Goal: Task Accomplishment & Management: Manage account settings

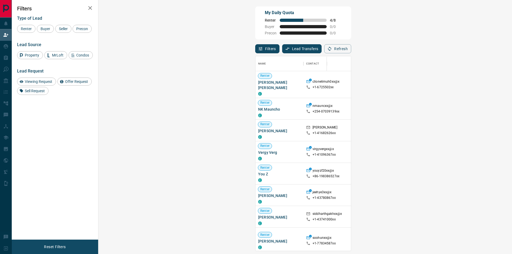
scroll to position [191, 398]
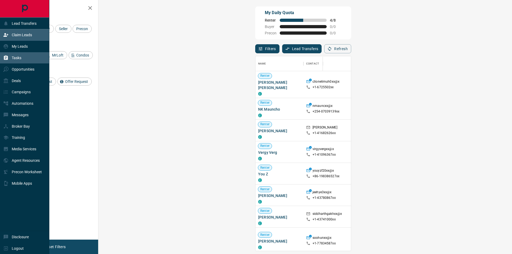
click at [33, 61] on div "Tasks" at bounding box center [24, 57] width 49 height 11
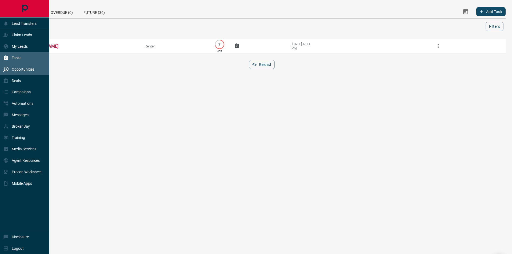
click at [16, 71] on p "Opportunities" at bounding box center [23, 69] width 23 height 4
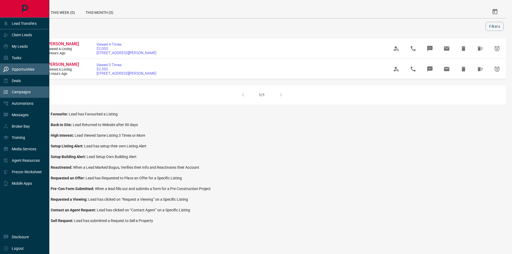
click at [27, 89] on div "Campaigns" at bounding box center [24, 91] width 49 height 11
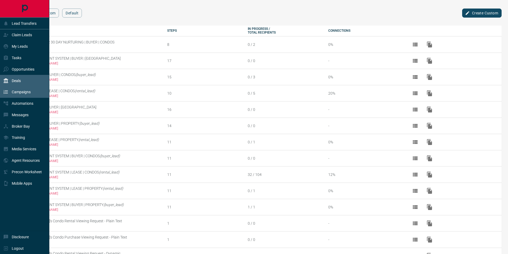
click at [26, 81] on div "Deals" at bounding box center [24, 80] width 49 height 11
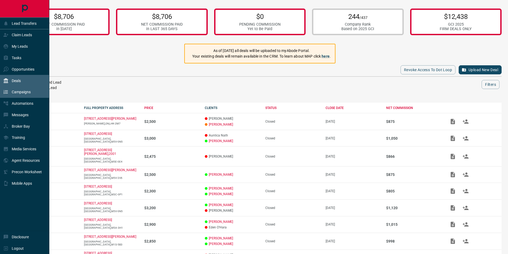
click at [21, 94] on p "Campaigns" at bounding box center [21, 92] width 19 height 4
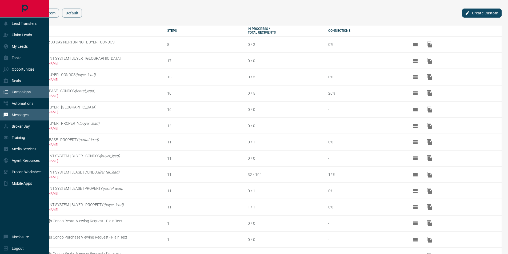
click at [19, 117] on p "Messages" at bounding box center [20, 115] width 17 height 4
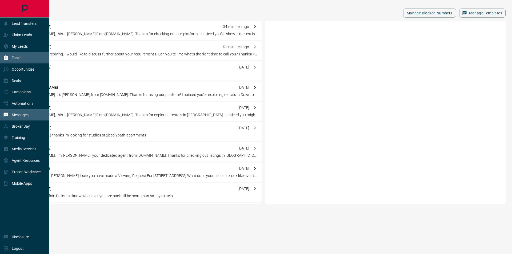
click at [20, 57] on p "Tasks" at bounding box center [17, 58] width 10 height 4
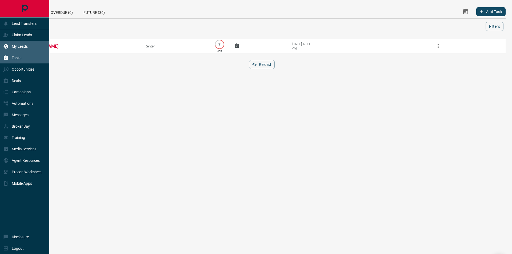
click at [22, 52] on div "My Leads" at bounding box center [24, 46] width 49 height 11
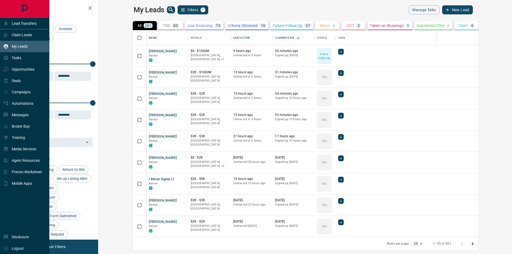
scroll to position [202, 407]
click at [28, 39] on div "Claim Leads" at bounding box center [17, 35] width 29 height 9
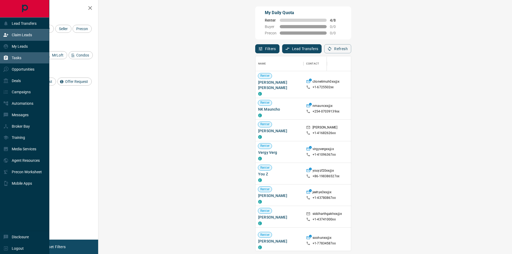
scroll to position [191, 398]
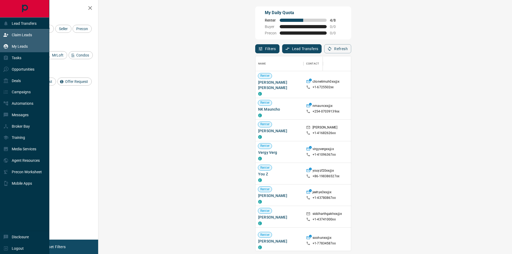
click at [28, 43] on div "My Leads" at bounding box center [24, 46] width 49 height 11
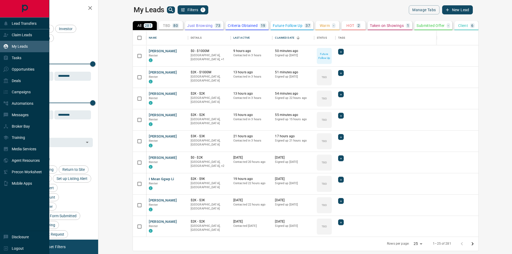
scroll to position [202, 407]
click at [6, 35] on icon at bounding box center [5, 34] width 5 height 5
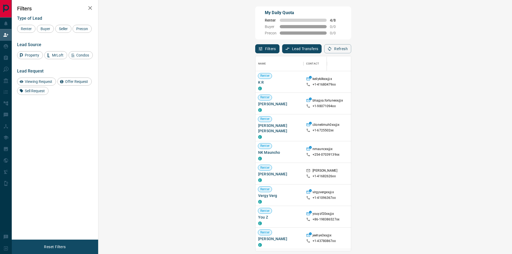
scroll to position [191, 398]
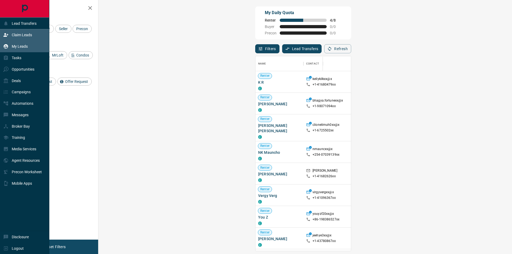
click at [9, 47] on div "My Leads" at bounding box center [15, 46] width 25 height 9
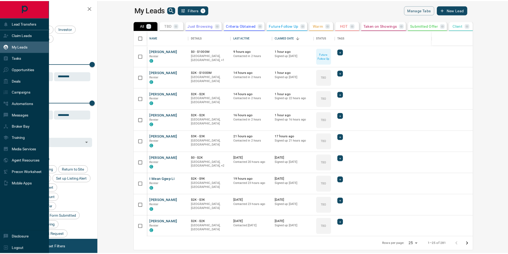
scroll to position [202, 407]
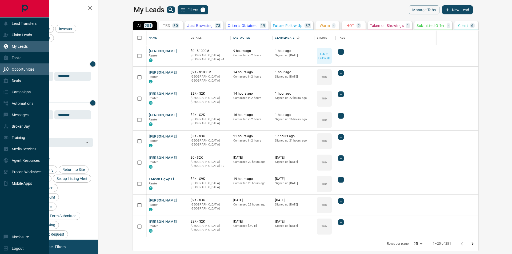
click at [29, 68] on p "Opportunities" at bounding box center [23, 69] width 23 height 4
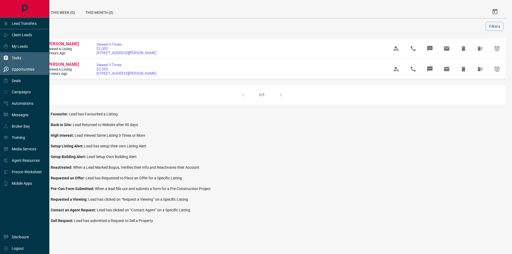
click at [14, 61] on div "Tasks" at bounding box center [12, 58] width 18 height 9
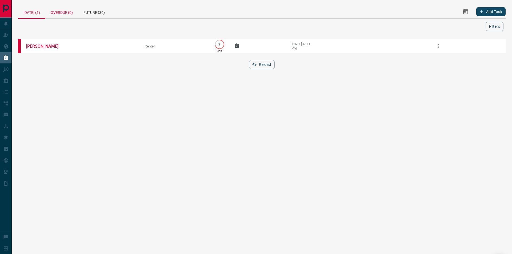
click at [67, 6] on div "Overdue (0)" at bounding box center [61, 11] width 33 height 13
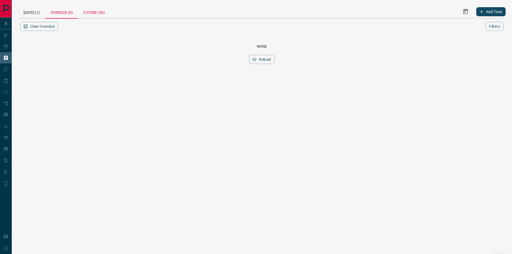
click at [94, 15] on div "Future (36)" at bounding box center [94, 11] width 32 height 13
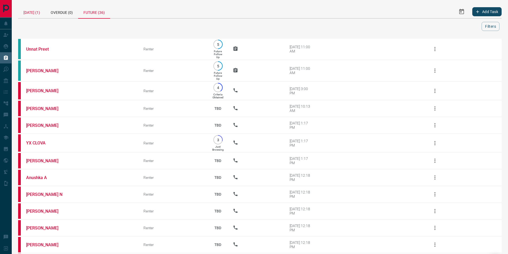
click at [38, 13] on div "[DATE] (1)" at bounding box center [31, 11] width 27 height 13
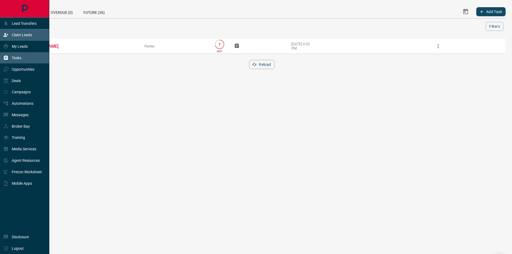
click at [26, 35] on p "Claim Leads" at bounding box center [22, 35] width 20 height 4
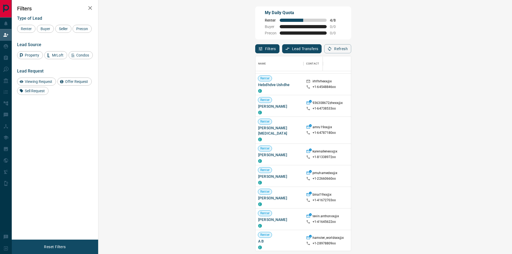
scroll to position [402, 0]
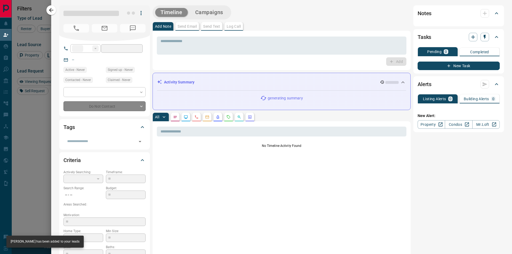
type input "**"
type input "**********"
type input "**"
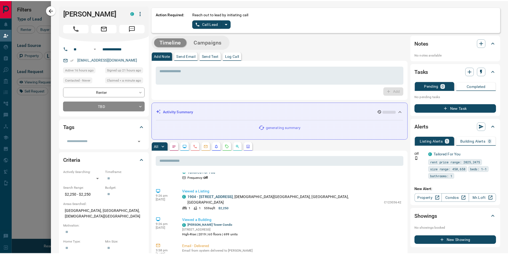
scroll to position [0, 0]
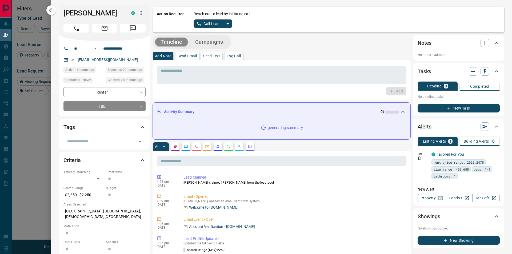
click at [202, 26] on button "Call Lead" at bounding box center [209, 23] width 30 height 9
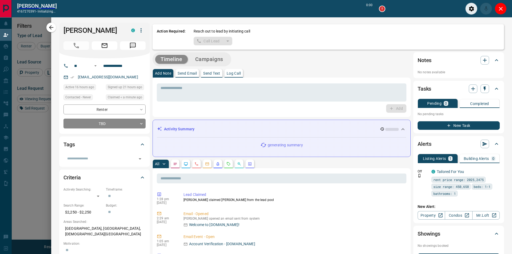
scroll to position [178, 394]
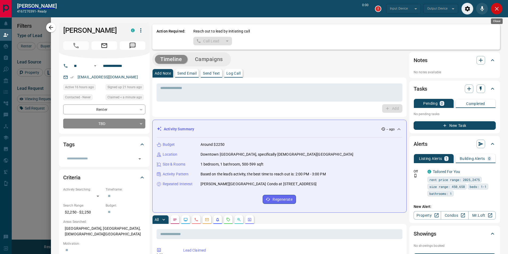
click at [499, 7] on icon "Close" at bounding box center [496, 9] width 6 height 6
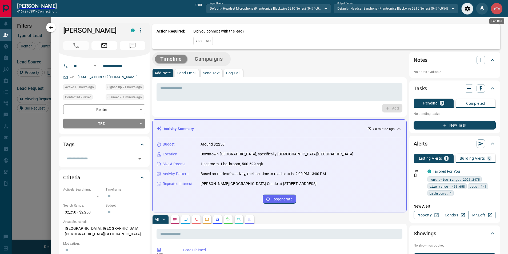
click at [495, 11] on icon "End Call" at bounding box center [496, 9] width 6 height 6
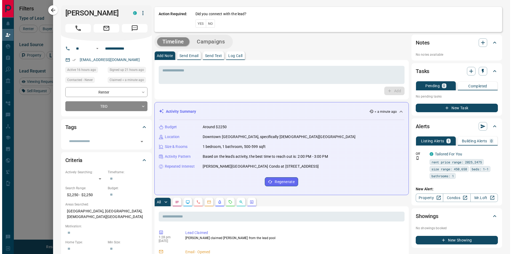
scroll to position [191, 398]
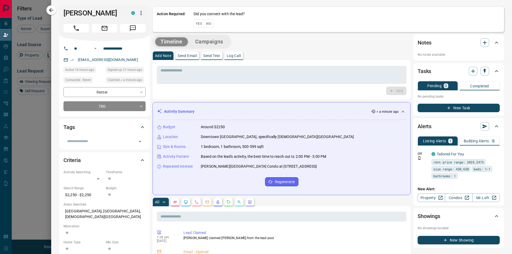
click at [210, 23] on button "No" at bounding box center [208, 23] width 9 height 8
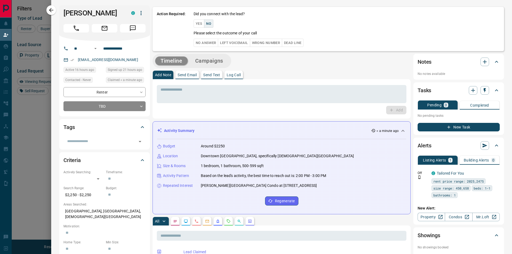
click at [200, 47] on div "Action Required: Did you connect with the lead? Yes No Please select the outcom…" at bounding box center [327, 29] width 351 height 44
click at [202, 43] on button "No Answer" at bounding box center [206, 43] width 25 height 8
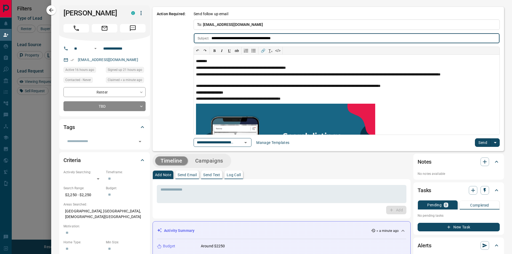
click at [478, 141] on button "Send" at bounding box center [483, 142] width 16 height 9
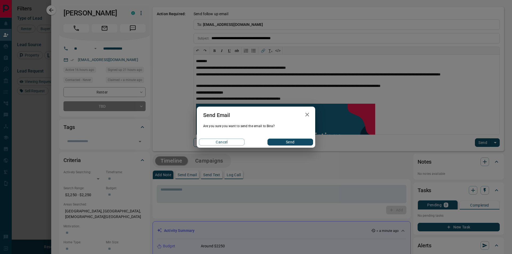
click at [289, 146] on div "Cancel Send" at bounding box center [256, 141] width 118 height 11
click at [297, 143] on button "Send" at bounding box center [290, 142] width 46 height 7
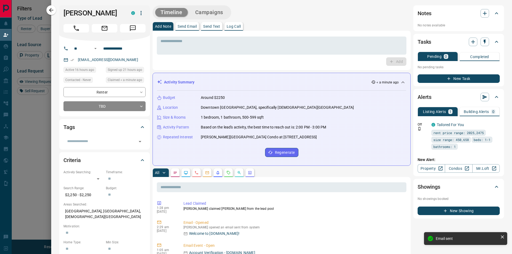
click at [224, 14] on button "Campaigns" at bounding box center [209, 12] width 39 height 9
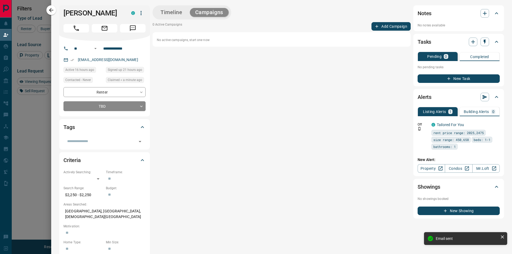
click at [387, 22] on div "Timeline Campaigns 0 Active Campaigns Add Campaign No active campaigns, start o…" at bounding box center [281, 220] width 258 height 431
click at [385, 25] on button "Add Campaign" at bounding box center [390, 26] width 39 height 9
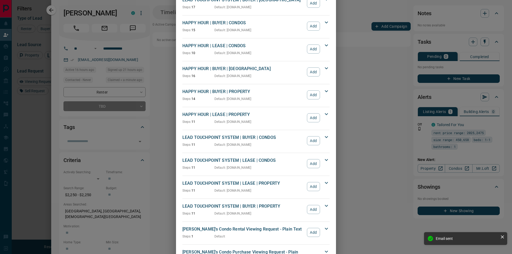
scroll to position [53, 0]
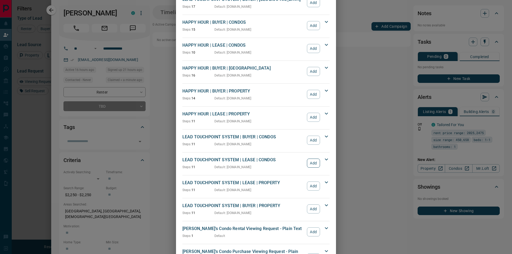
click at [315, 164] on button "Add" at bounding box center [313, 163] width 13 height 9
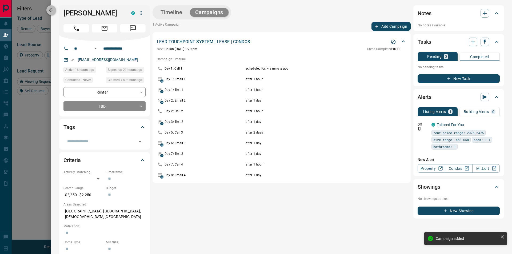
click at [49, 8] on icon "button" at bounding box center [51, 10] width 6 height 6
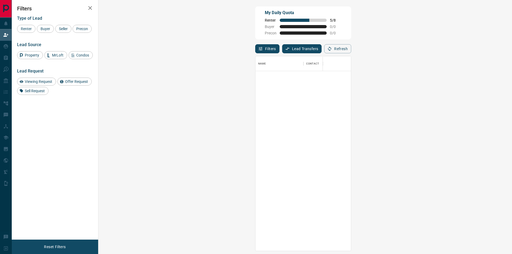
scroll to position [0, 0]
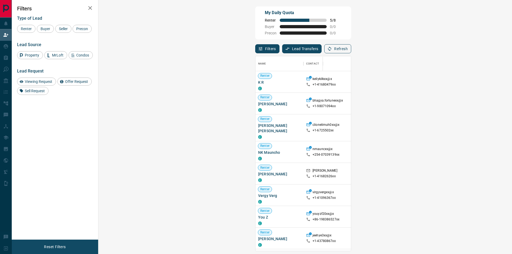
click at [351, 50] on button "Refresh" at bounding box center [337, 48] width 27 height 9
click at [351, 52] on button "Refresh" at bounding box center [337, 48] width 27 height 9
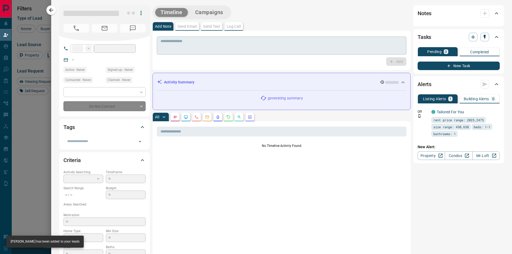
type input "**"
type input "**********"
type input "**"
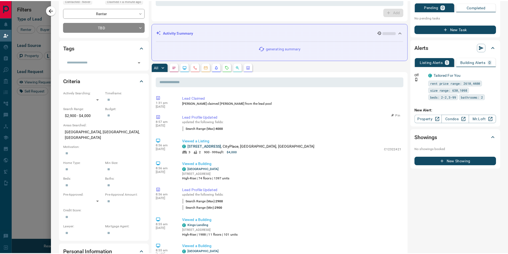
scroll to position [0, 0]
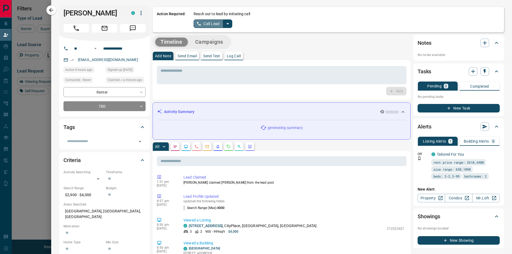
click at [211, 26] on button "Call Lead" at bounding box center [209, 23] width 30 height 9
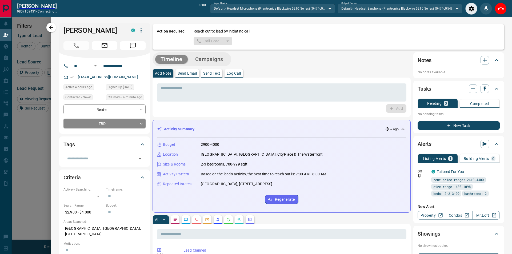
scroll to position [178, 394]
click at [493, 8] on icon "End Call" at bounding box center [496, 9] width 6 height 6
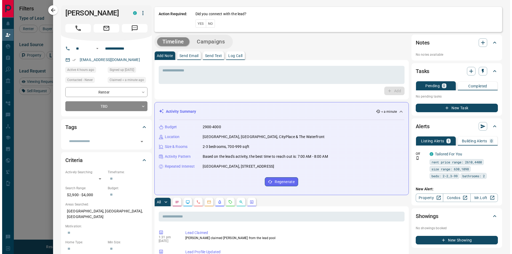
scroll to position [191, 398]
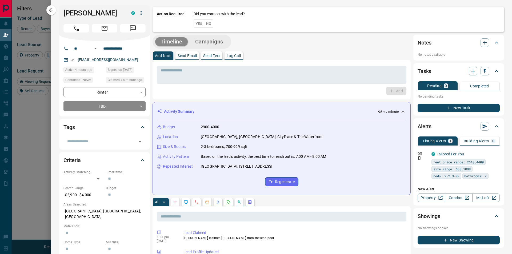
click at [211, 24] on button "No" at bounding box center [208, 23] width 9 height 8
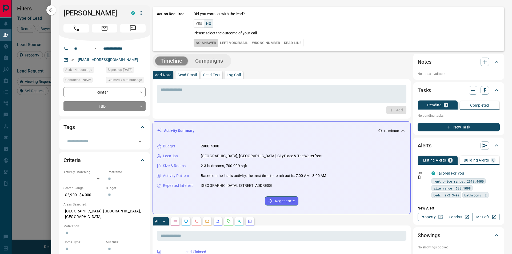
click at [207, 44] on button "No Answer" at bounding box center [206, 43] width 25 height 8
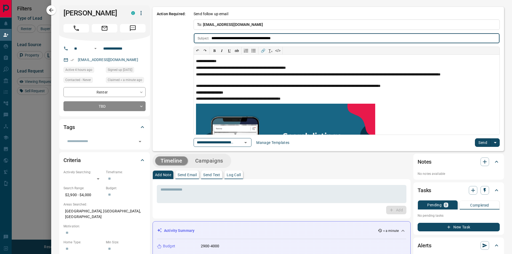
click at [480, 143] on button "Send" at bounding box center [483, 142] width 16 height 9
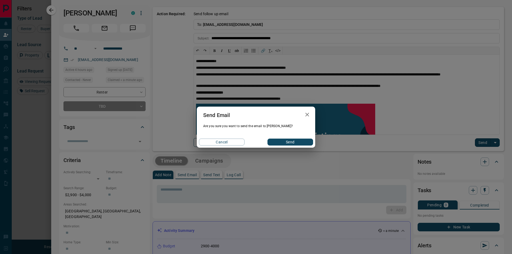
click at [297, 142] on button "Send" at bounding box center [290, 142] width 46 height 7
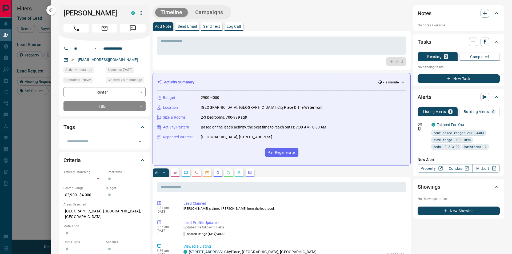
click at [214, 11] on button "Campaigns" at bounding box center [209, 12] width 39 height 9
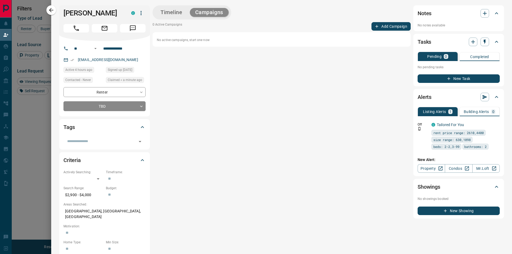
click at [391, 24] on button "Add Campaign" at bounding box center [390, 26] width 39 height 9
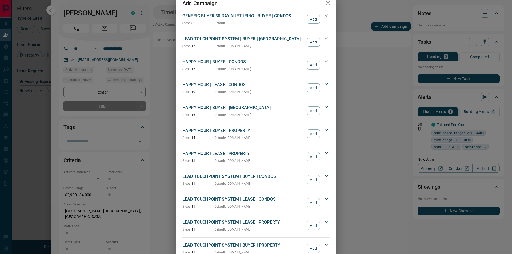
scroll to position [27, 0]
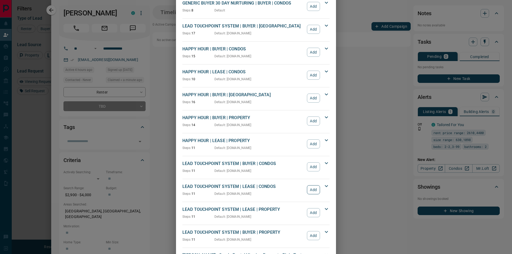
click at [311, 189] on button "Add" at bounding box center [313, 189] width 13 height 9
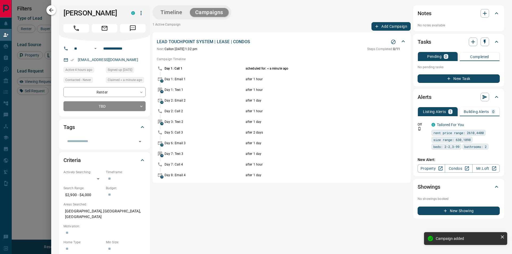
click at [52, 13] on icon "button" at bounding box center [51, 10] width 6 height 6
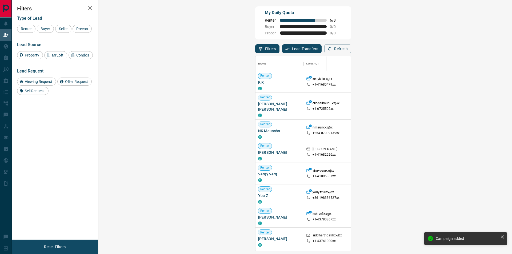
scroll to position [191, 398]
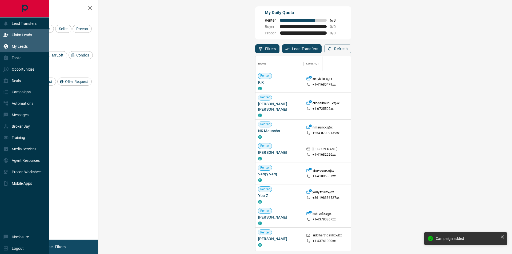
click at [18, 47] on p "My Leads" at bounding box center [20, 46] width 16 height 4
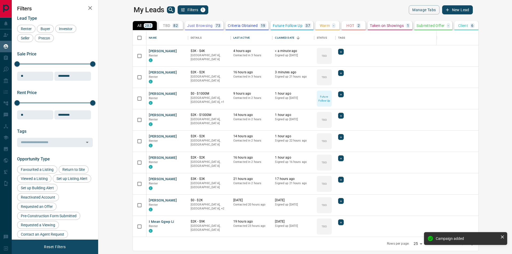
scroll to position [202, 407]
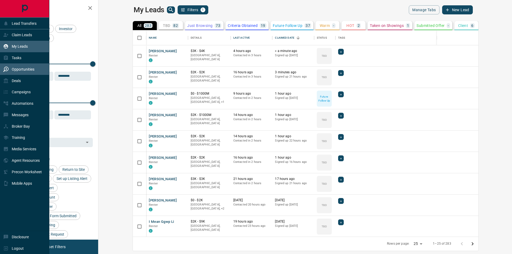
click at [20, 70] on p "Opportunities" at bounding box center [23, 69] width 23 height 4
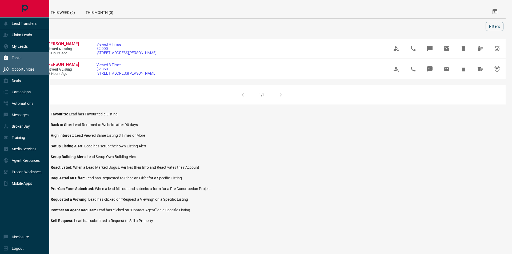
click at [23, 56] on div "Tasks" at bounding box center [24, 57] width 49 height 11
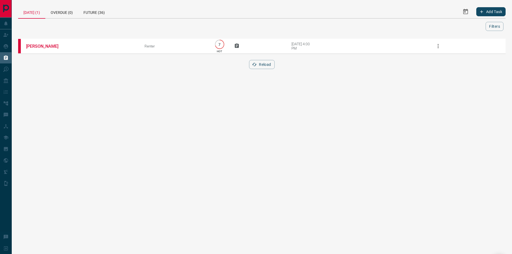
click at [245, 65] on div "Reload" at bounding box center [261, 64] width 487 height 9
click at [258, 66] on button "Reload" at bounding box center [261, 64] width 25 height 9
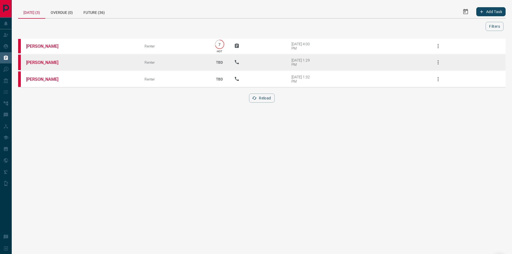
click at [67, 65] on td "[PERSON_NAME]" at bounding box center [77, 62] width 118 height 17
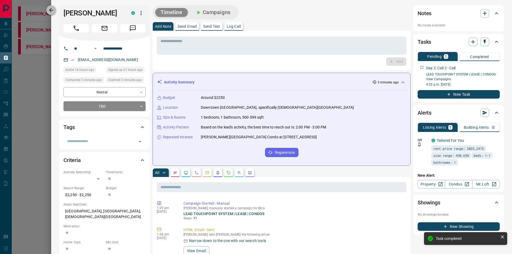
click at [50, 10] on icon "button" at bounding box center [51, 10] width 4 height 4
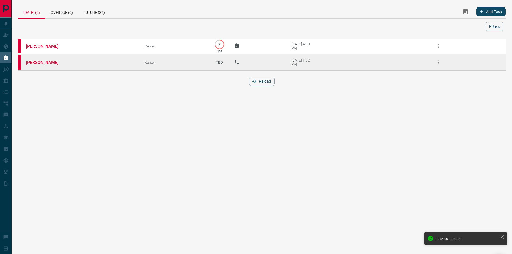
click at [96, 64] on td "[PERSON_NAME]" at bounding box center [77, 62] width 118 height 17
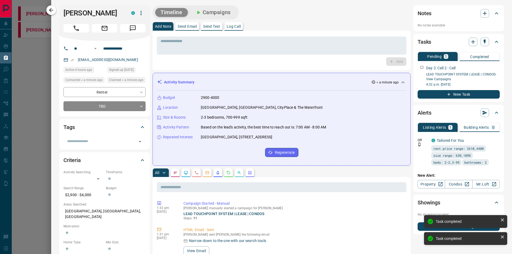
click at [52, 11] on icon "button" at bounding box center [51, 10] width 6 height 6
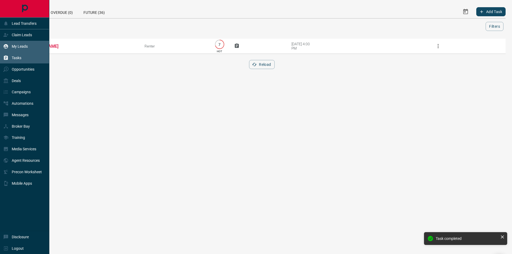
click at [25, 48] on p "My Leads" at bounding box center [20, 46] width 16 height 4
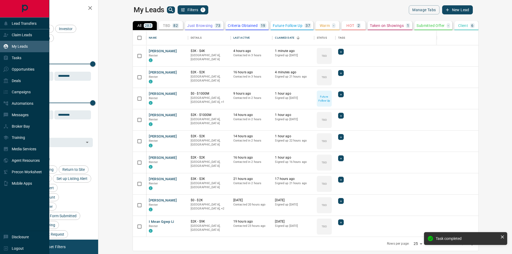
scroll to position [202, 407]
click at [28, 36] on p "Claim Leads" at bounding box center [22, 35] width 20 height 4
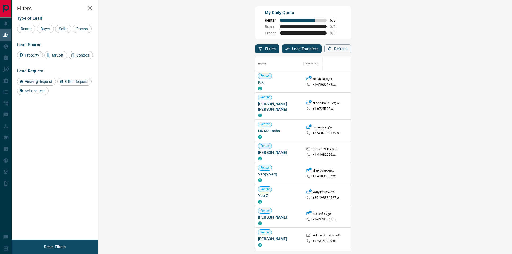
scroll to position [191, 398]
